Goal: Information Seeking & Learning: Understand process/instructions

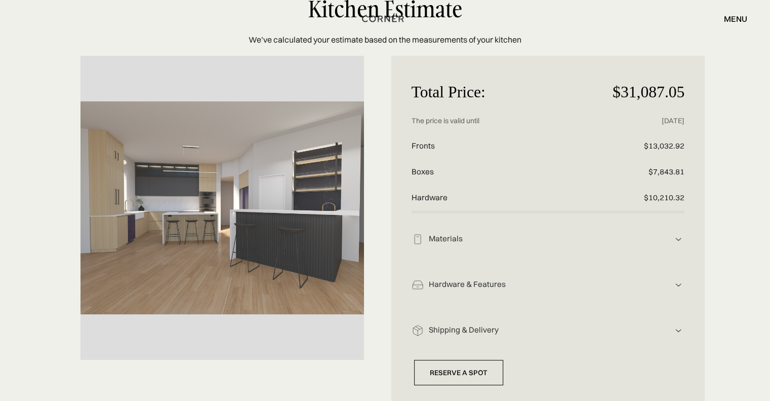
click at [479, 224] on div "Materials Wooden Fronts: Veneer Oak White XILO Tangential, ALPI Wooden Boxes: M…" at bounding box center [548, 236] width 273 height 46
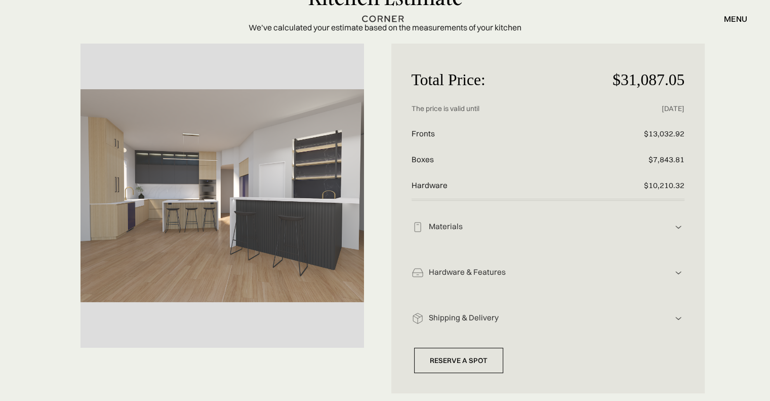
click at [445, 221] on div "Materials" at bounding box center [548, 226] width 249 height 11
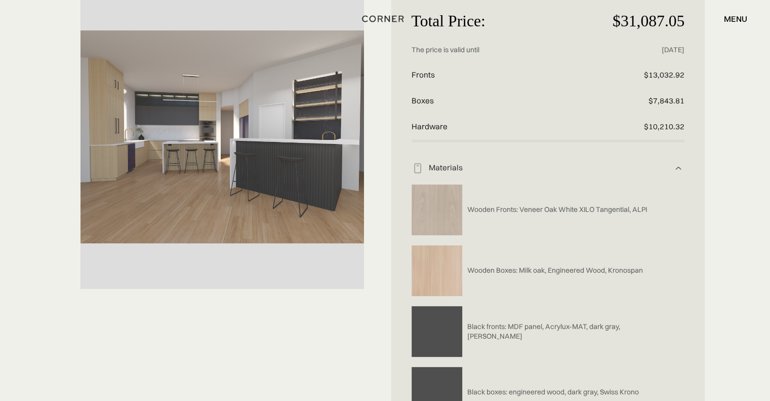
scroll to position [157, 0]
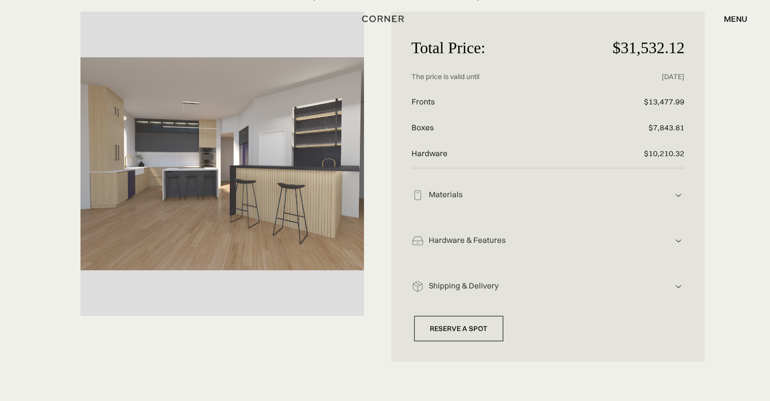
scroll to position [132, 0]
click at [464, 189] on div "Materials" at bounding box center [548, 194] width 249 height 11
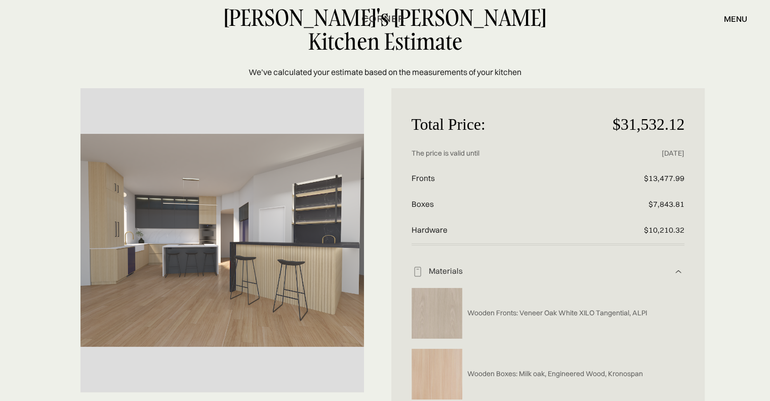
scroll to position [0, 0]
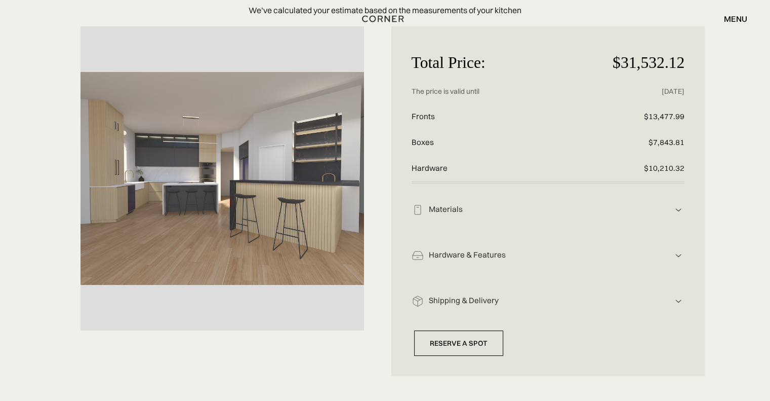
click at [536, 196] on div "Materials Wooden Fronts: Veneer Oak White XILO Tangential, ALPI Wooden Boxes: M…" at bounding box center [548, 206] width 273 height 46
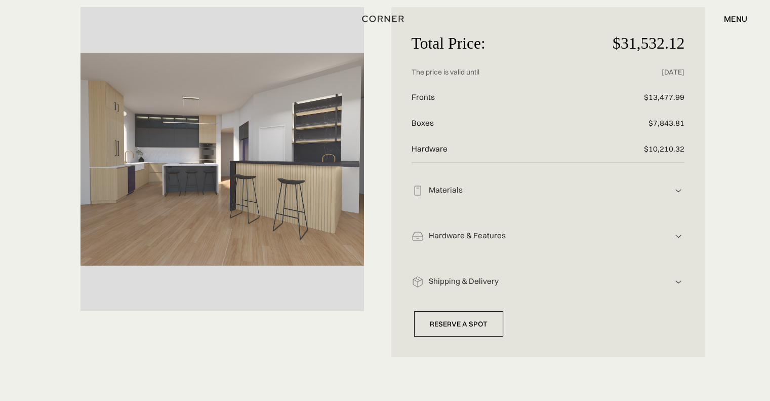
click at [672, 184] on img at bounding box center [678, 190] width 12 height 12
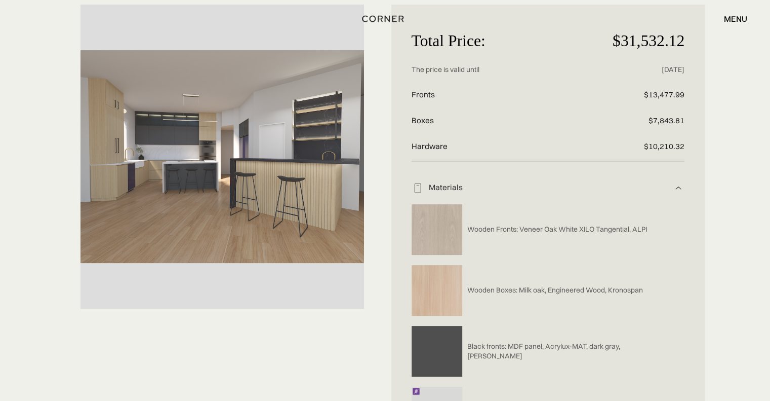
scroll to position [139, 0]
click at [670, 182] on div "Materials" at bounding box center [548, 187] width 249 height 11
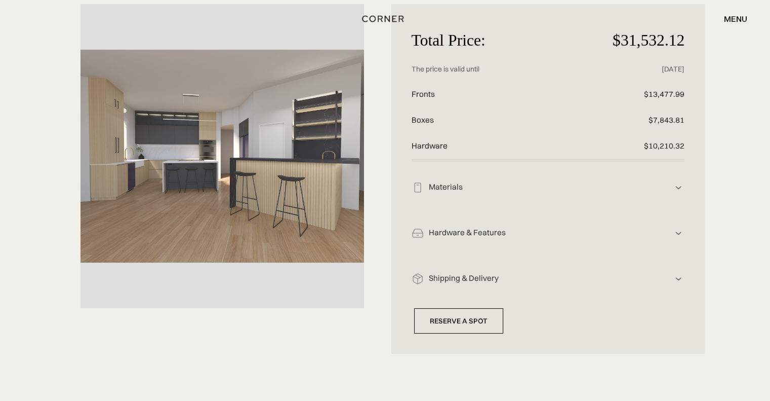
click at [653, 207] on div "Hardware & Features Hardware includes: drawers, handles, functionality Beveled …" at bounding box center [548, 230] width 273 height 46
click at [666, 192] on div "Hardware & Features" at bounding box center [548, 187] width 249 height 11
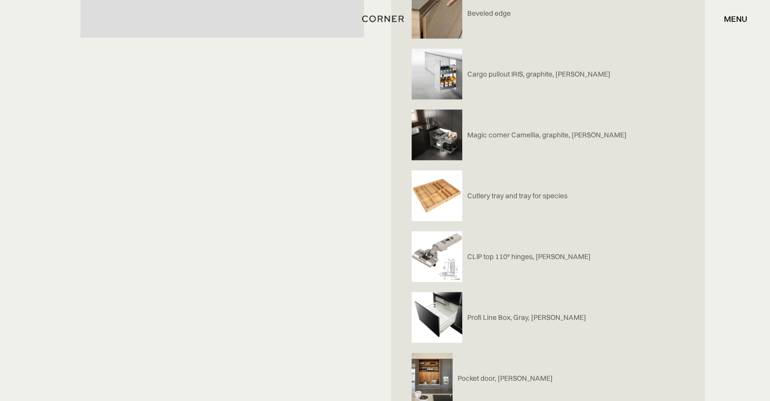
scroll to position [408, 0]
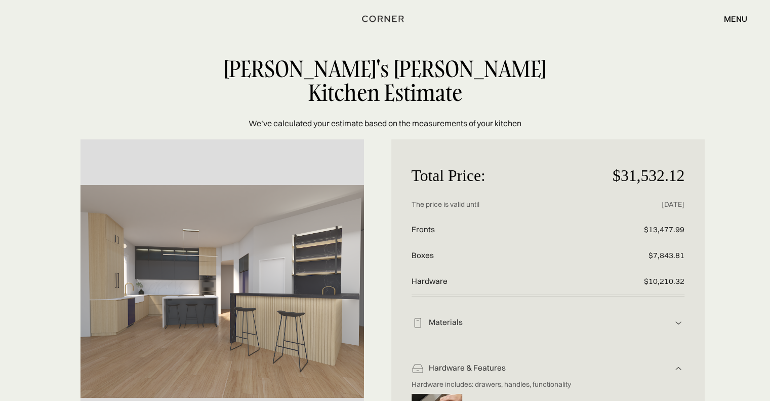
scroll to position [0, 0]
